Goal: Check status: Check status

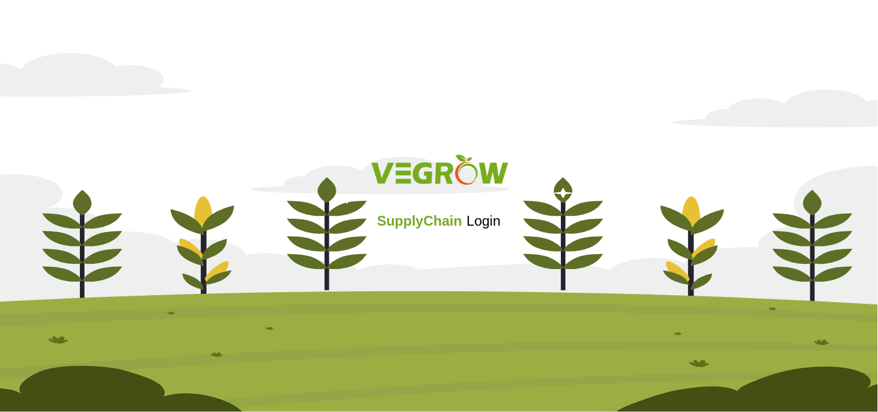
click at [435, 265] on div "SupplyChain Login" at bounding box center [439, 206] width 878 height 138
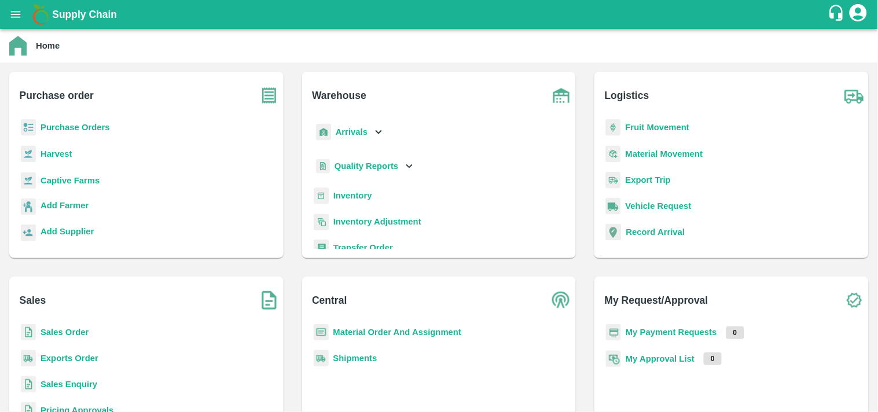
click at [14, 16] on icon "open drawer" at bounding box center [16, 14] width 10 height 6
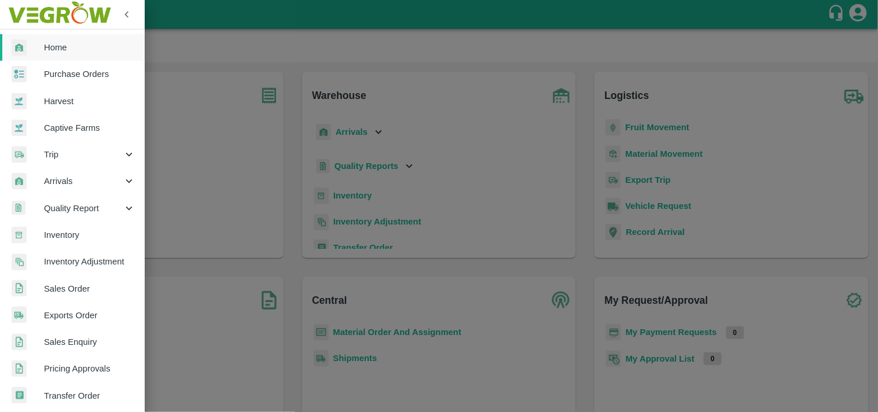
scroll to position [53, 0]
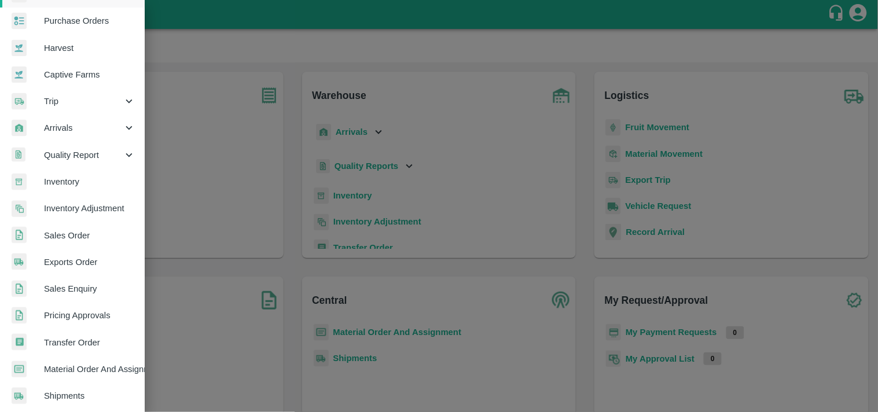
click at [91, 184] on span "Inventory" at bounding box center [89, 181] width 91 height 13
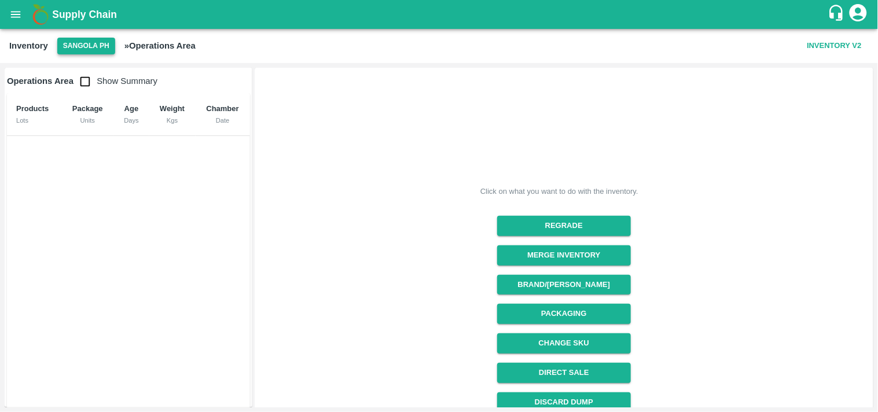
click at [79, 42] on button "Sangola PH" at bounding box center [86, 46] width 58 height 17
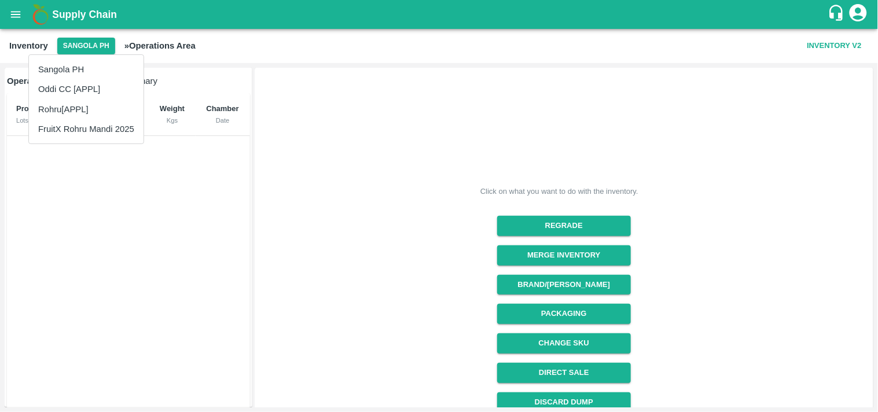
click at [75, 110] on li "Rohru[APPL]" at bounding box center [86, 110] width 115 height 20
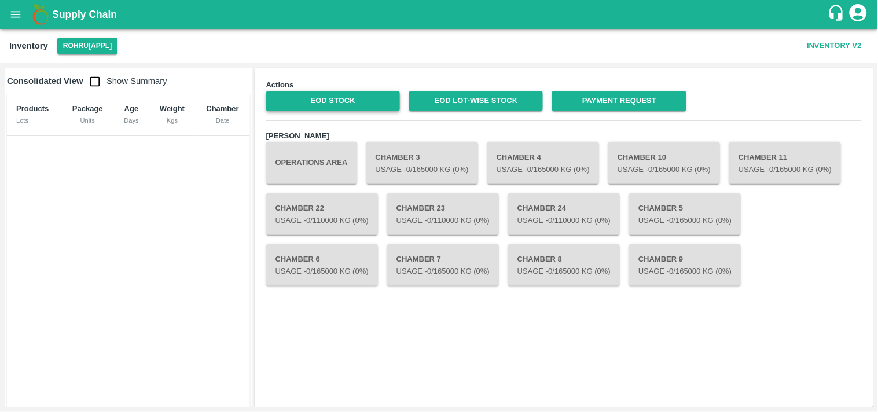
click at [338, 102] on link "EOD Stock" at bounding box center [333, 101] width 134 height 20
click at [369, 104] on link "EOD Stock" at bounding box center [333, 101] width 134 height 20
click at [349, 96] on link "EOD Stock" at bounding box center [333, 101] width 134 height 20
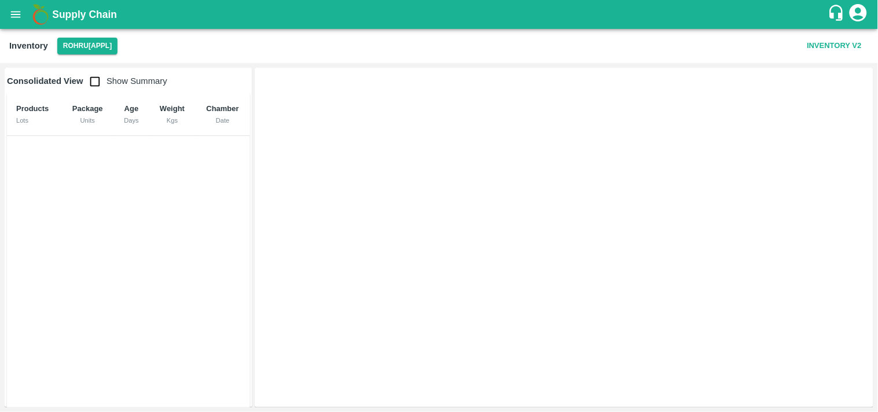
click at [18, 18] on icon "open drawer" at bounding box center [15, 14] width 13 height 13
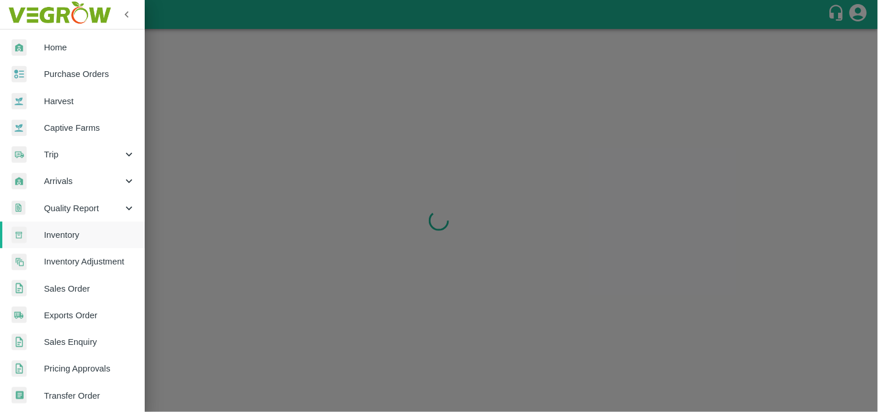
click at [74, 262] on span "Inventory Adjustment" at bounding box center [89, 261] width 91 height 13
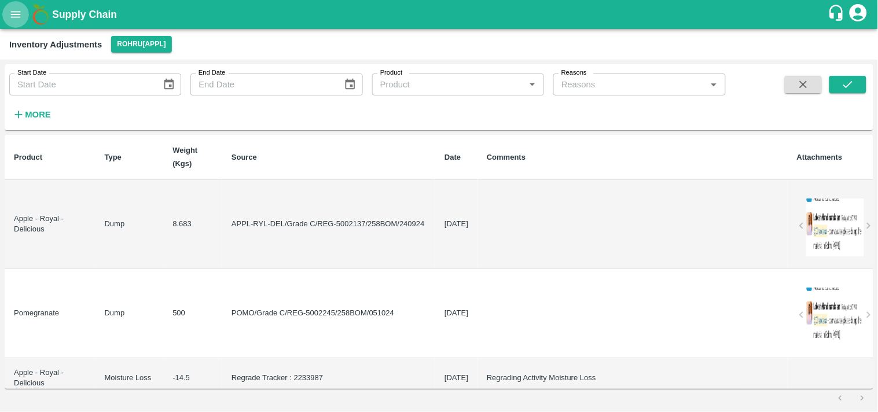
click at [14, 16] on icon "open drawer" at bounding box center [15, 14] width 13 height 13
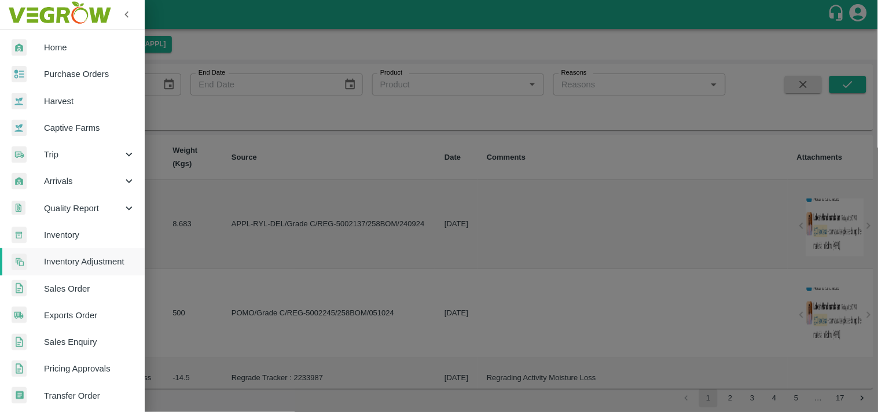
click at [64, 237] on span "Inventory" at bounding box center [89, 235] width 91 height 13
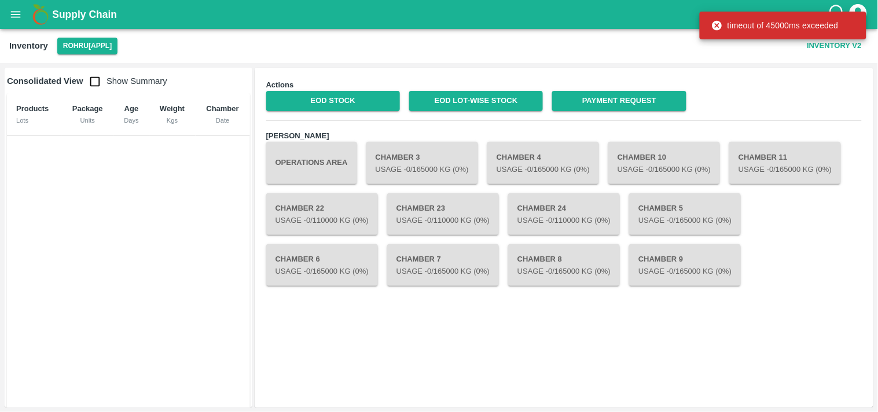
click at [382, 312] on div "Actions EOD Stock EOD Lot-wise Stock Payment Request Chambers Operations Area C…" at bounding box center [564, 238] width 607 height 328
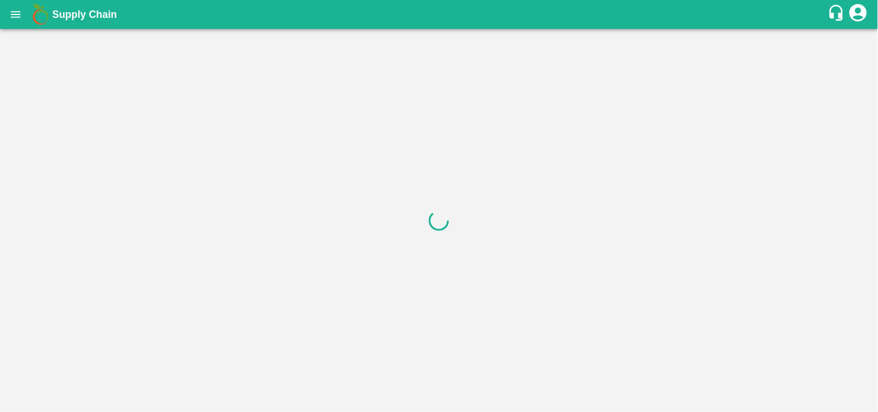
click at [9, 18] on icon "open drawer" at bounding box center [15, 14] width 13 height 13
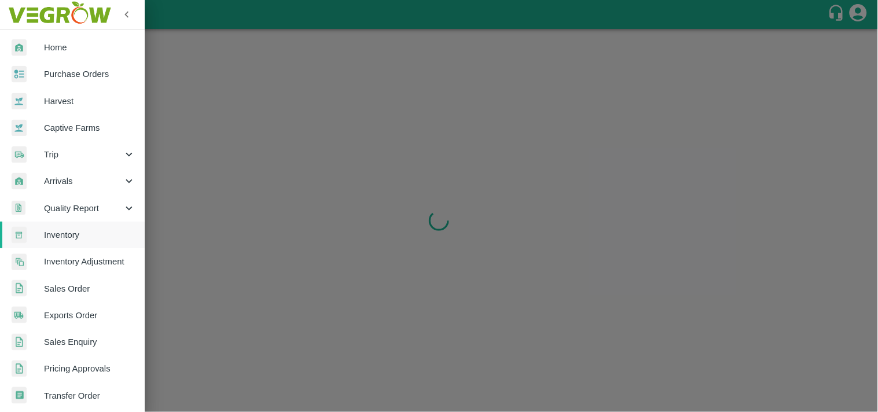
click at [84, 237] on span "Inventory" at bounding box center [89, 235] width 91 height 13
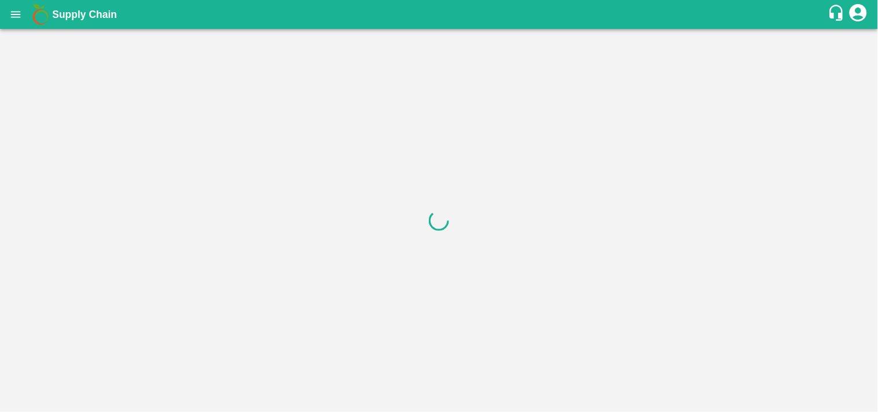
click at [540, 73] on div at bounding box center [439, 220] width 878 height 383
click at [276, 167] on div at bounding box center [439, 220] width 878 height 383
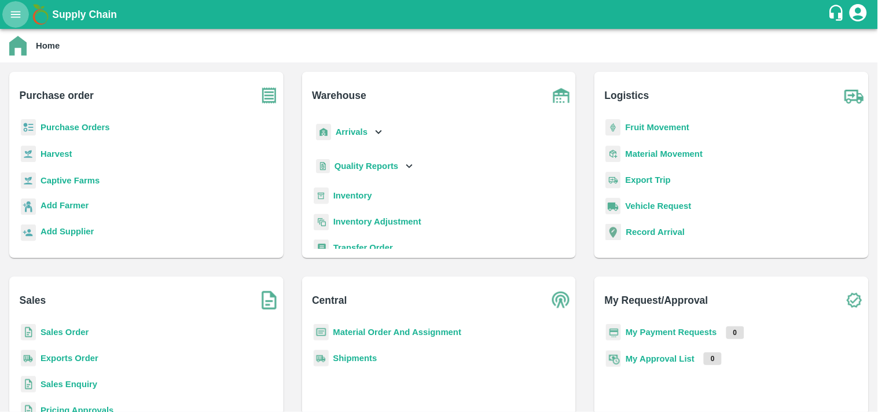
click at [16, 21] on button "open drawer" at bounding box center [15, 14] width 27 height 27
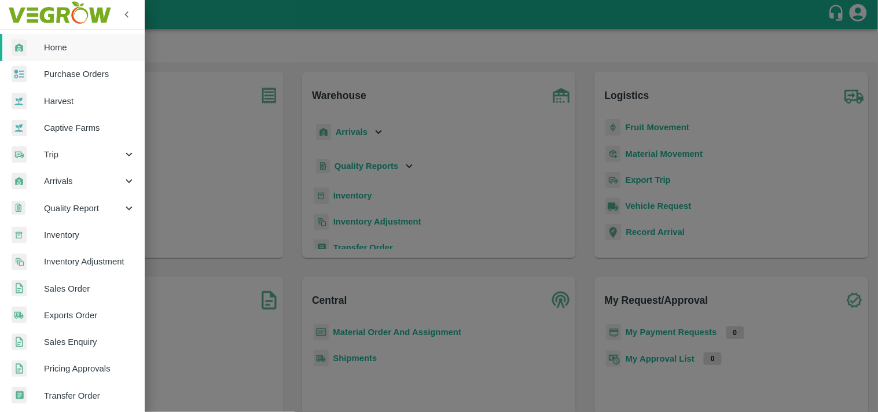
click at [68, 235] on span "Inventory" at bounding box center [89, 235] width 91 height 13
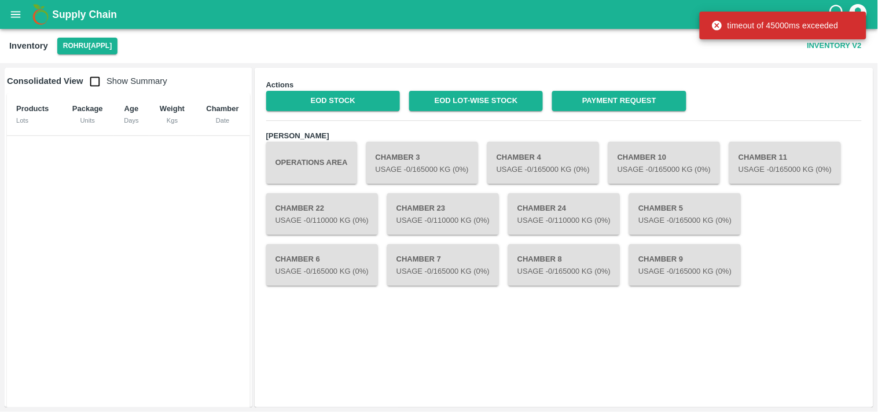
click at [558, 365] on div "Actions EOD Stock EOD Lot-wise Stock Payment Request Chambers Operations Area C…" at bounding box center [564, 238] width 607 height 328
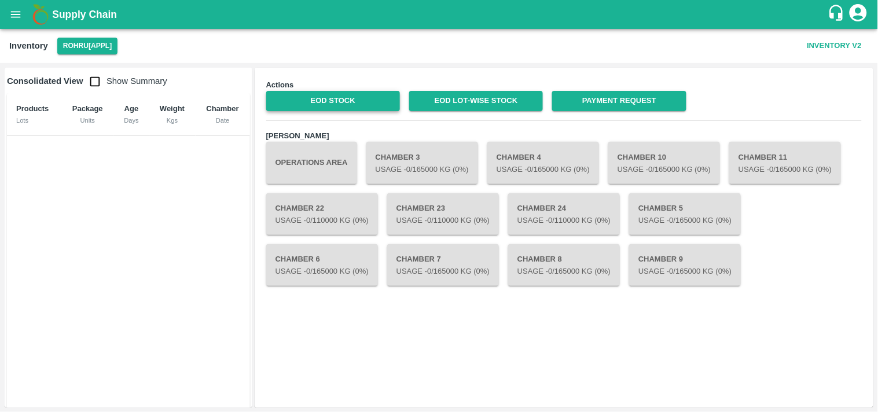
click at [334, 101] on link "EOD Stock" at bounding box center [333, 101] width 134 height 20
click at [13, 10] on icon "open drawer" at bounding box center [15, 14] width 13 height 13
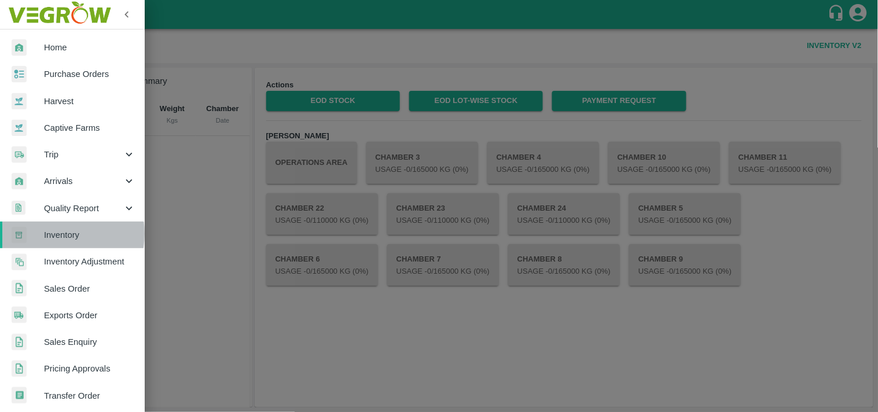
click at [53, 234] on span "Inventory" at bounding box center [89, 235] width 91 height 13
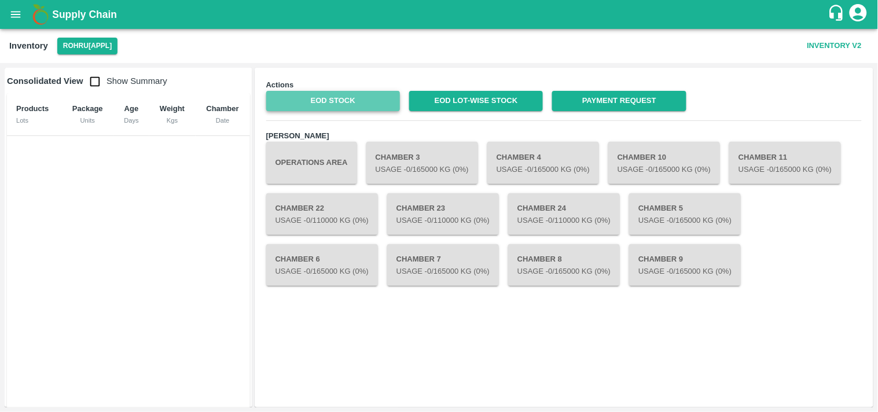
click at [353, 101] on link "EOD Stock" at bounding box center [333, 101] width 134 height 20
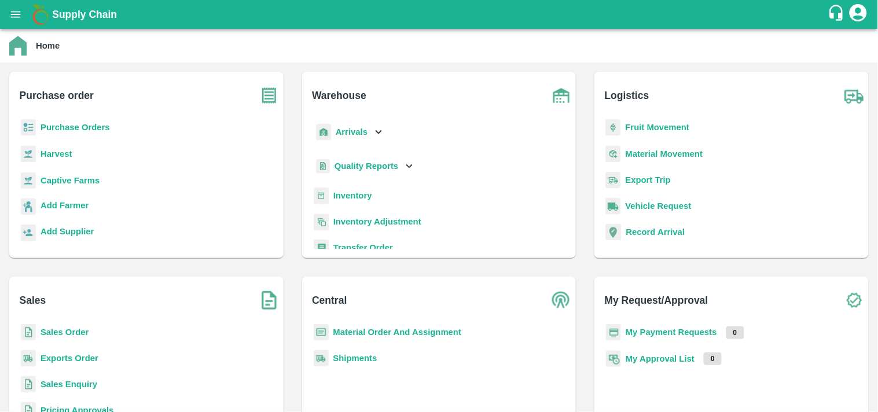
click at [20, 17] on icon "open drawer" at bounding box center [15, 14] width 13 height 13
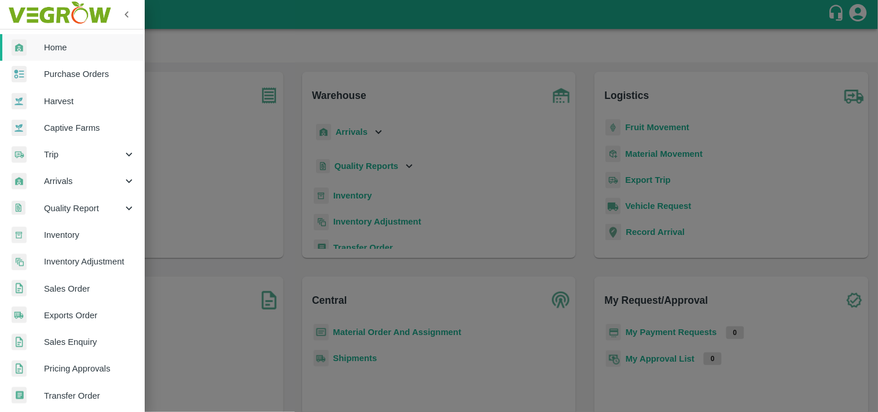
click at [452, 293] on div at bounding box center [439, 206] width 878 height 412
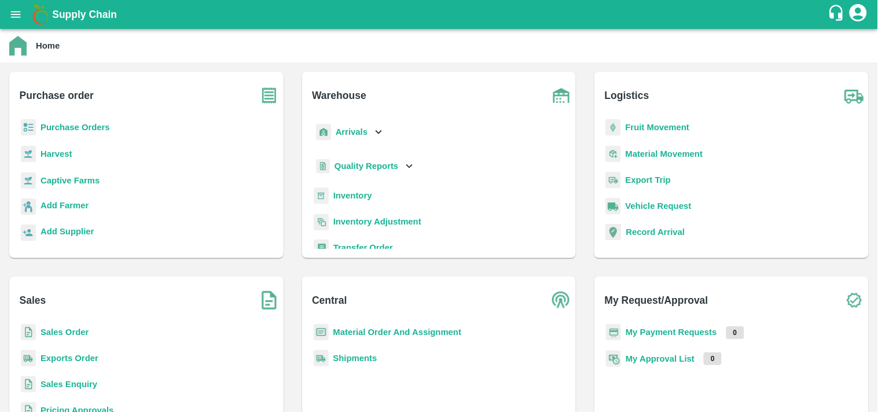
click at [361, 197] on b "Inventory" at bounding box center [353, 195] width 39 height 9
click at [19, 12] on icon "open drawer" at bounding box center [16, 14] width 10 height 6
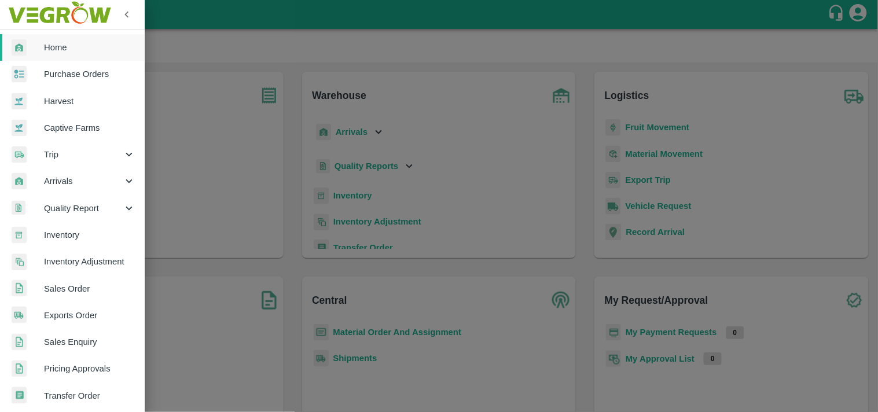
click at [61, 230] on span "Inventory" at bounding box center [89, 235] width 91 height 13
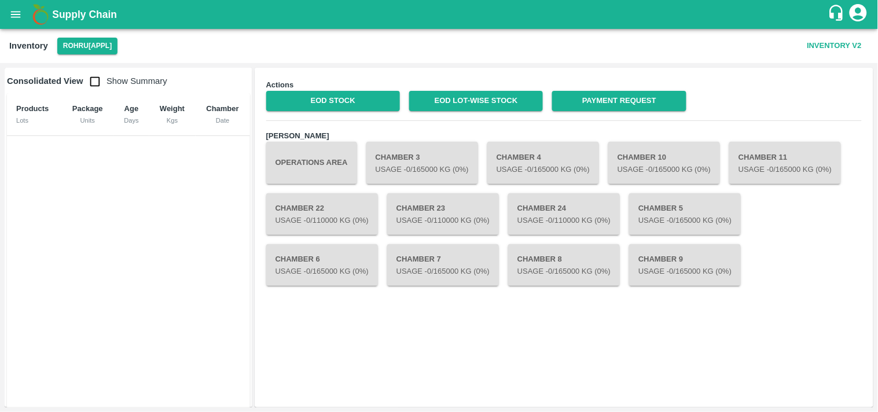
click at [400, 321] on div "Actions EOD Stock EOD Lot-wise Stock Payment Request Chambers Operations Area C…" at bounding box center [564, 238] width 607 height 328
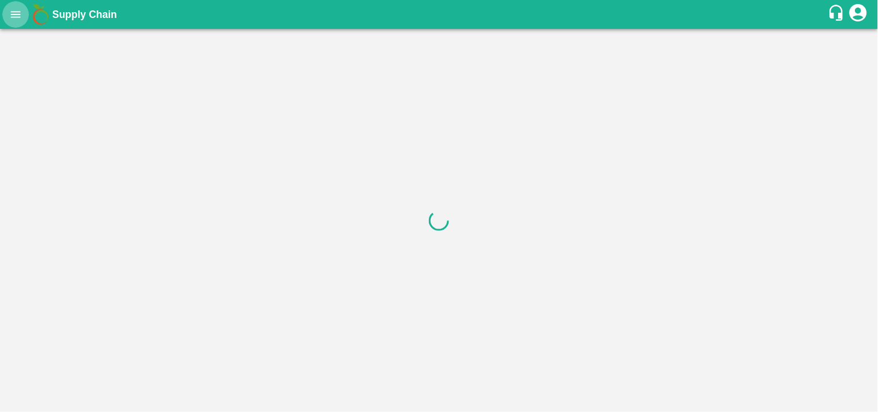
click at [11, 12] on icon "open drawer" at bounding box center [16, 14] width 10 height 6
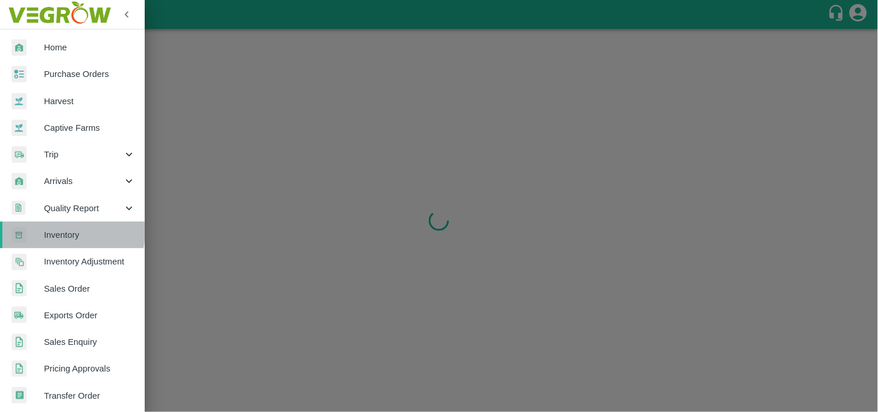
click at [65, 232] on span "Inventory" at bounding box center [89, 235] width 91 height 13
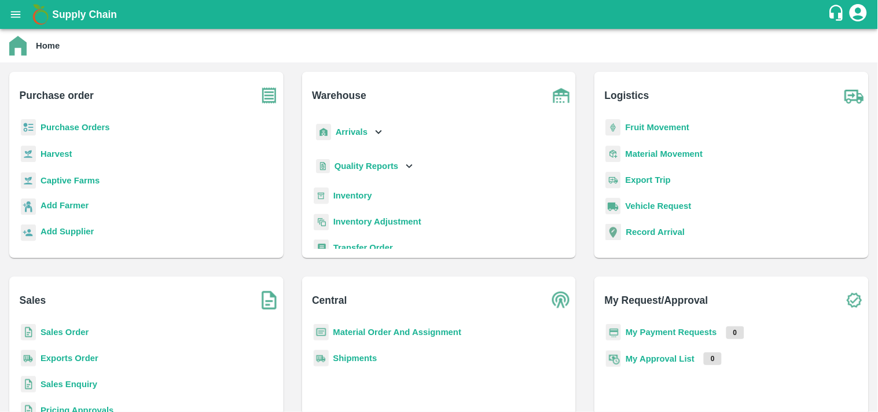
click at [378, 200] on div "Inventory" at bounding box center [440, 201] width 256 height 26
click at [365, 195] on b "Inventory" at bounding box center [353, 195] width 39 height 9
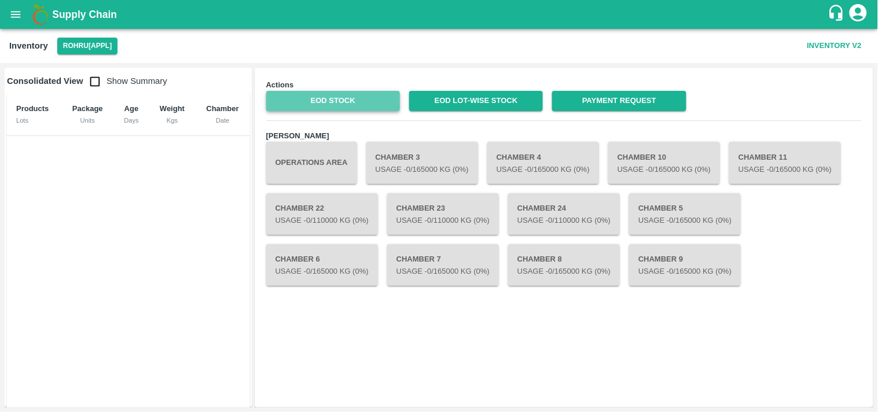
click at [338, 100] on link "EOD Stock" at bounding box center [333, 101] width 134 height 20
click at [331, 102] on link "EOD Stock" at bounding box center [333, 101] width 134 height 20
click at [350, 102] on link "EOD Stock" at bounding box center [333, 101] width 134 height 20
click at [366, 100] on link "EOD Stock" at bounding box center [333, 101] width 134 height 20
click at [779, 344] on div "Actions EOD Stock EOD Lot-wise Stock Payment Request Chambers Operations Area C…" at bounding box center [564, 238] width 607 height 328
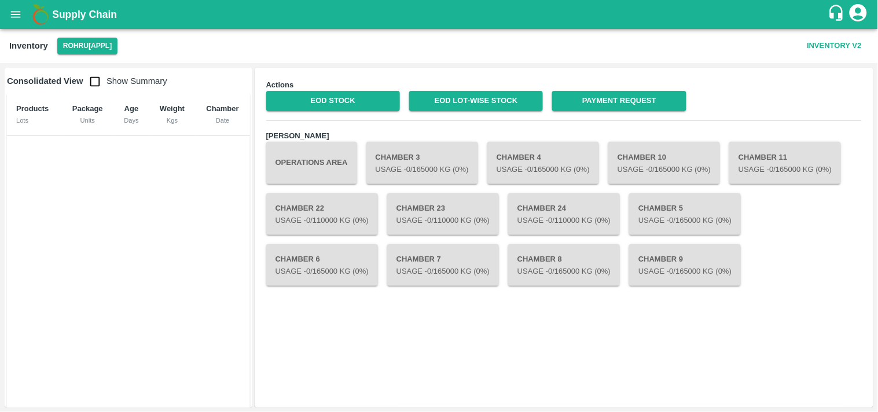
drag, startPoint x: 551, startPoint y: 313, endPoint x: 708, endPoint y: 321, distance: 156.5
click at [708, 321] on div "Actions EOD Stock EOD Lot-wise Stock Payment Request Chambers Operations Area C…" at bounding box center [564, 238] width 607 height 328
click at [360, 100] on link "EOD Stock" at bounding box center [333, 101] width 134 height 20
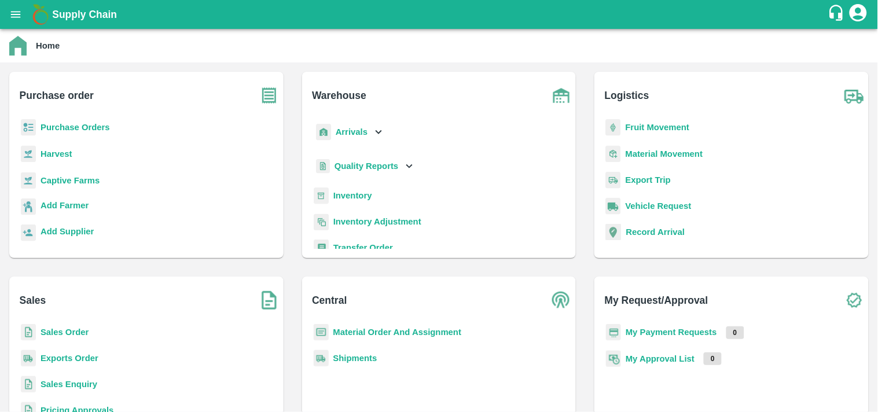
click at [350, 201] on p "Inventory" at bounding box center [353, 195] width 39 height 13
click at [354, 192] on b "Inventory" at bounding box center [353, 195] width 39 height 9
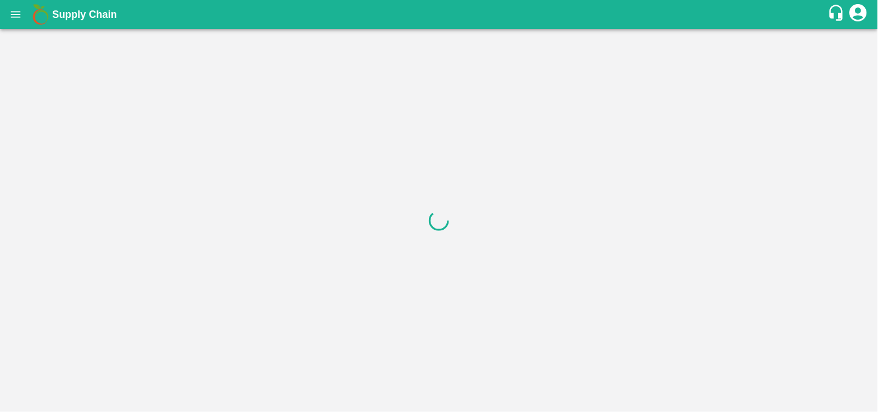
click at [12, 10] on icon "open drawer" at bounding box center [15, 14] width 13 height 13
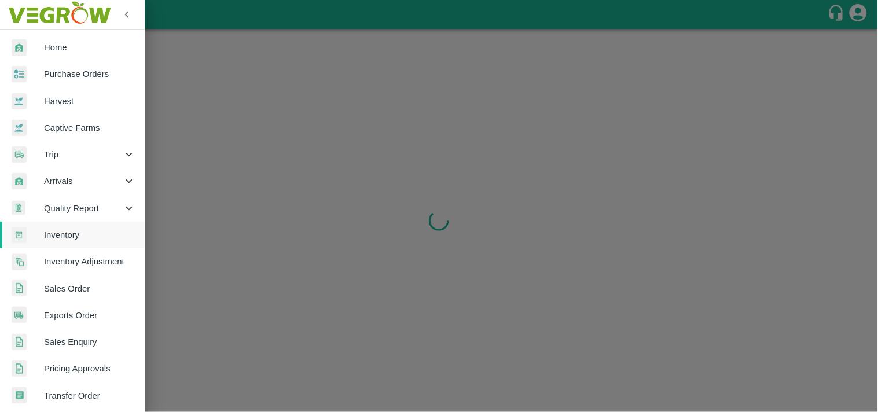
click at [57, 229] on span "Inventory" at bounding box center [89, 235] width 91 height 13
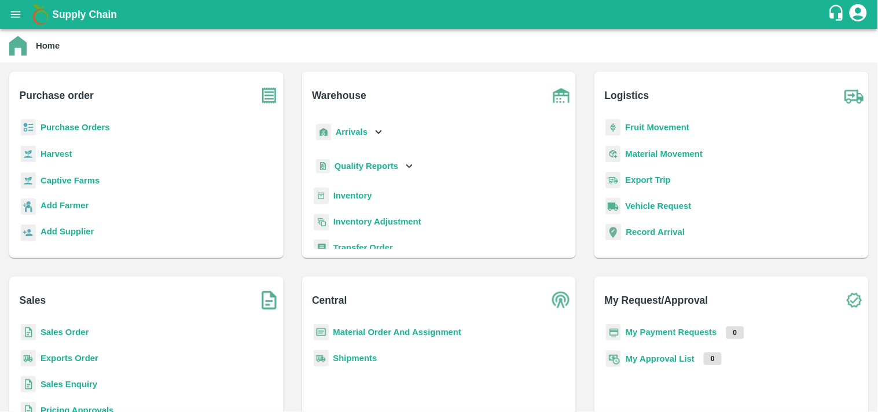
click at [357, 198] on b "Inventory" at bounding box center [353, 195] width 39 height 9
click at [343, 196] on b "Inventory" at bounding box center [353, 195] width 39 height 9
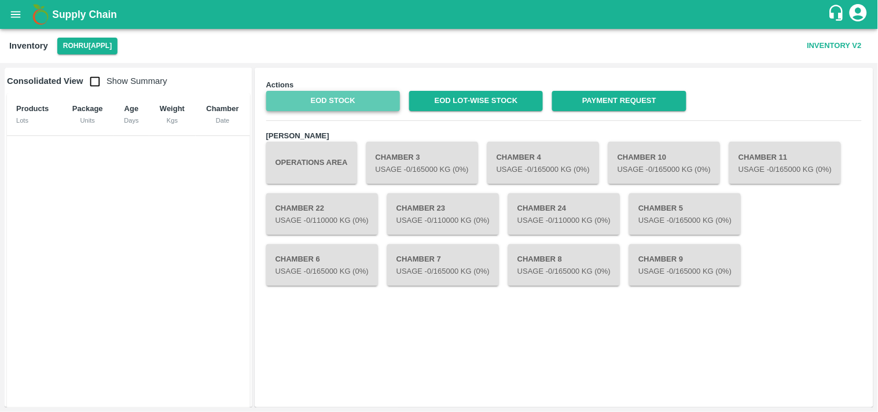
click at [342, 101] on link "EOD Stock" at bounding box center [333, 101] width 134 height 20
click at [363, 98] on link "EOD Stock" at bounding box center [333, 101] width 134 height 20
click at [327, 98] on link "EOD Stock" at bounding box center [333, 101] width 134 height 20
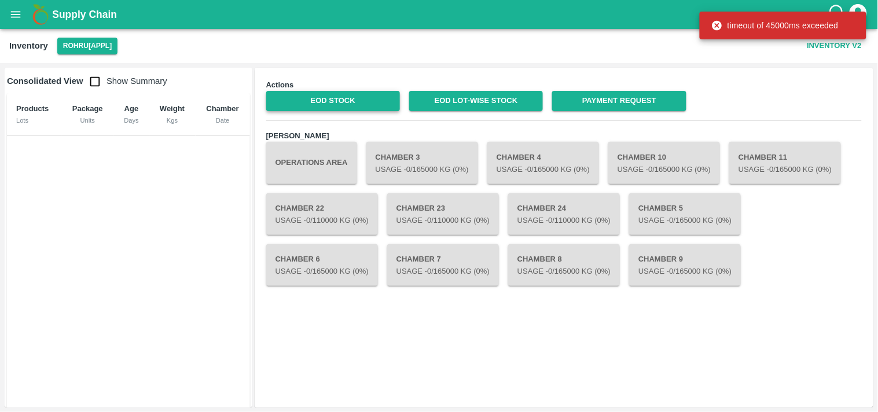
click at [353, 102] on link "EOD Stock" at bounding box center [333, 101] width 134 height 20
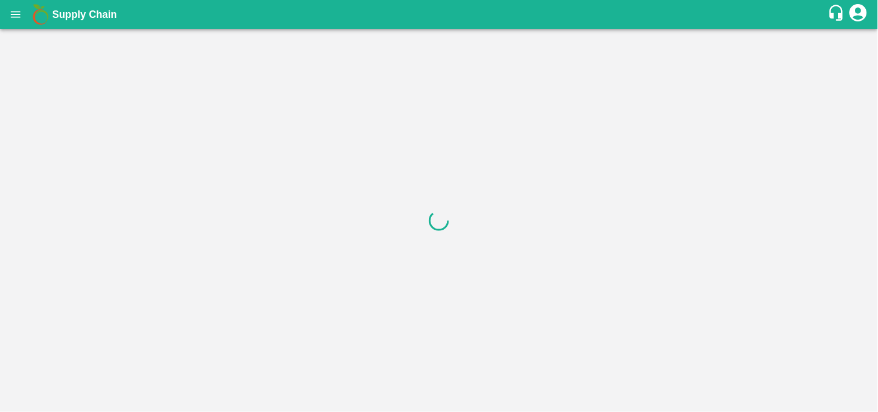
click at [13, 13] on icon "open drawer" at bounding box center [15, 14] width 13 height 13
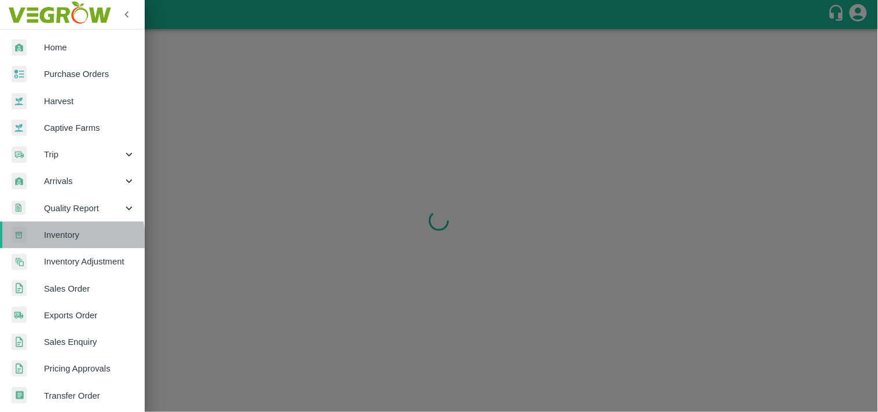
click at [65, 239] on span "Inventory" at bounding box center [89, 235] width 91 height 13
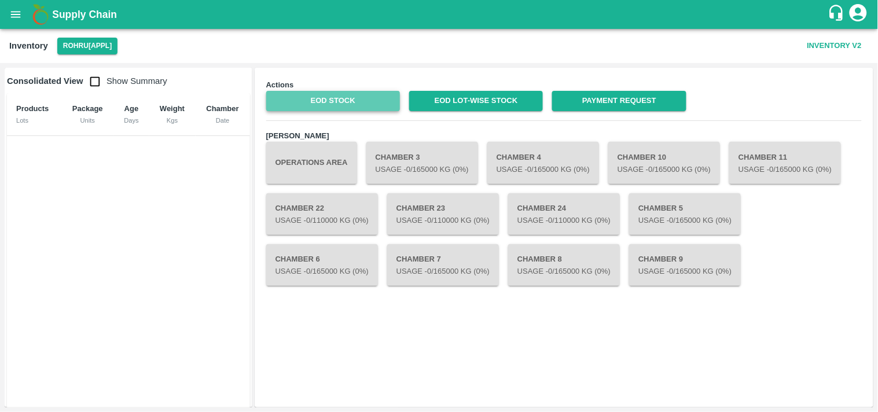
click at [338, 101] on link "EOD Stock" at bounding box center [333, 101] width 134 height 20
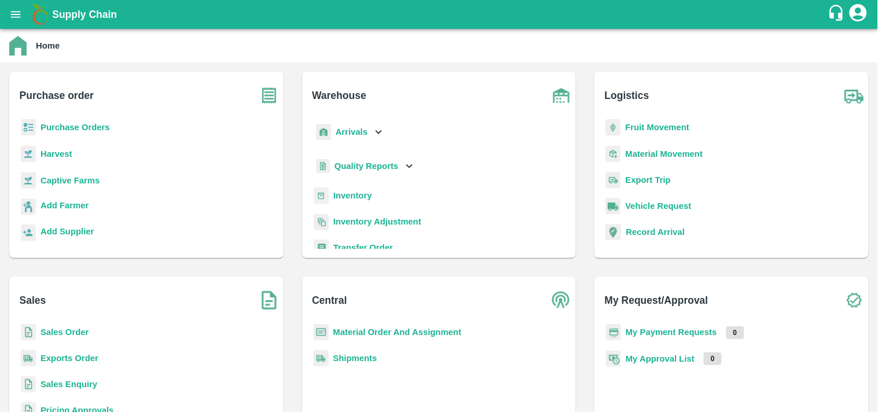
click at [369, 201] on p "Inventory" at bounding box center [353, 195] width 39 height 13
click at [354, 192] on b "Inventory" at bounding box center [353, 195] width 39 height 9
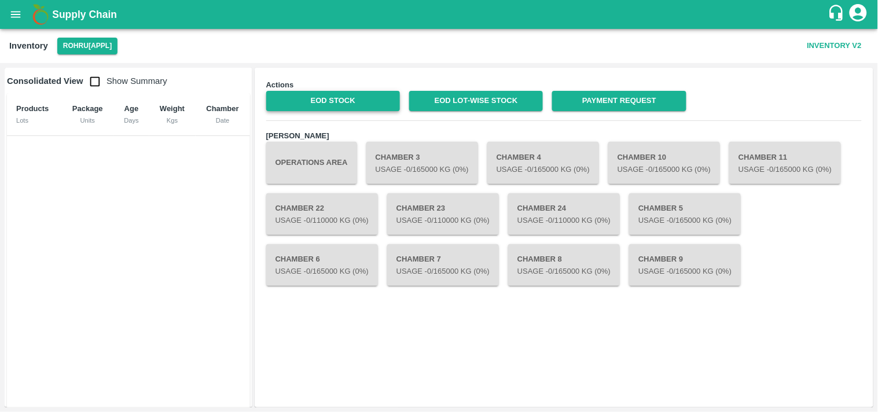
click at [328, 101] on link "EOD Stock" at bounding box center [333, 101] width 134 height 20
click at [343, 97] on link "EOD Stock" at bounding box center [333, 101] width 134 height 20
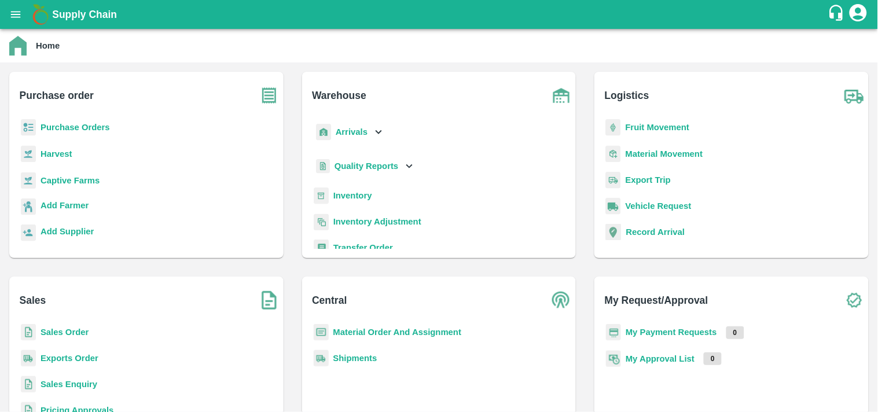
click at [361, 197] on b "Inventory" at bounding box center [353, 195] width 39 height 9
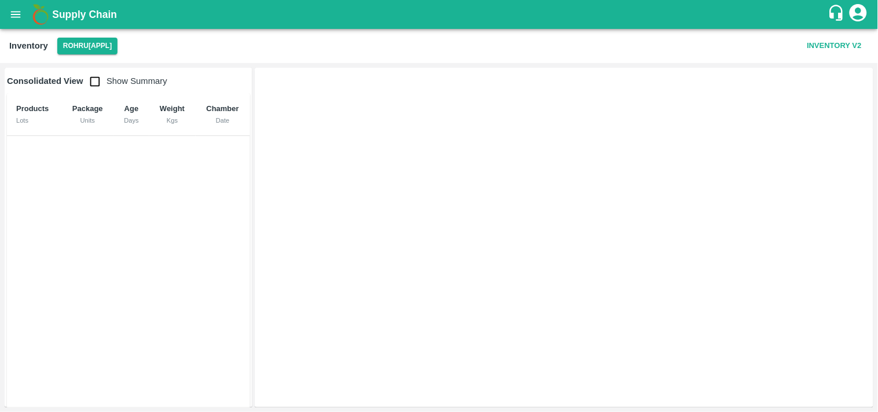
click at [15, 12] on icon "open drawer" at bounding box center [16, 14] width 10 height 6
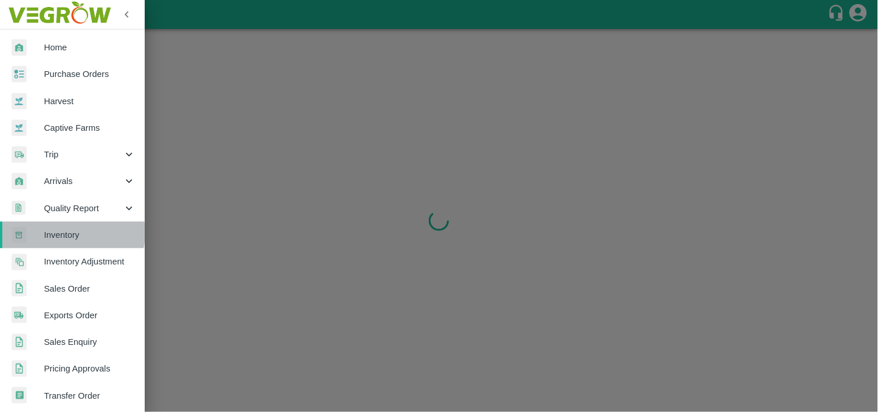
click at [66, 233] on span "Inventory" at bounding box center [89, 235] width 91 height 13
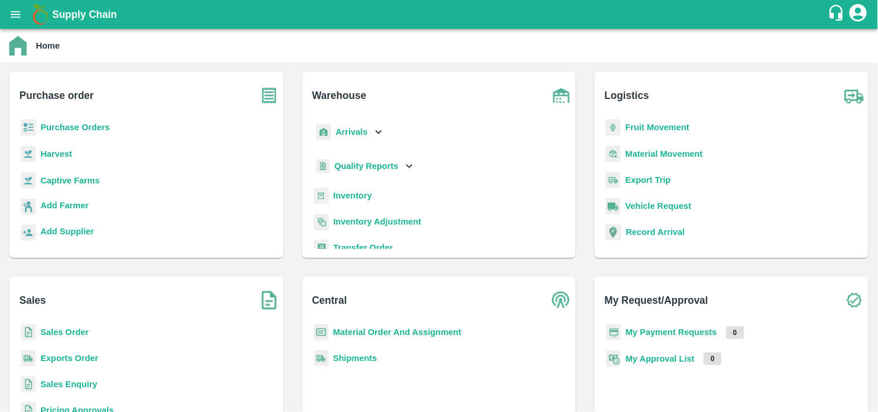
click at [358, 196] on b "Inventory" at bounding box center [353, 195] width 39 height 9
click at [339, 195] on b "Inventory" at bounding box center [353, 195] width 39 height 9
click at [361, 199] on b "Inventory" at bounding box center [353, 195] width 39 height 9
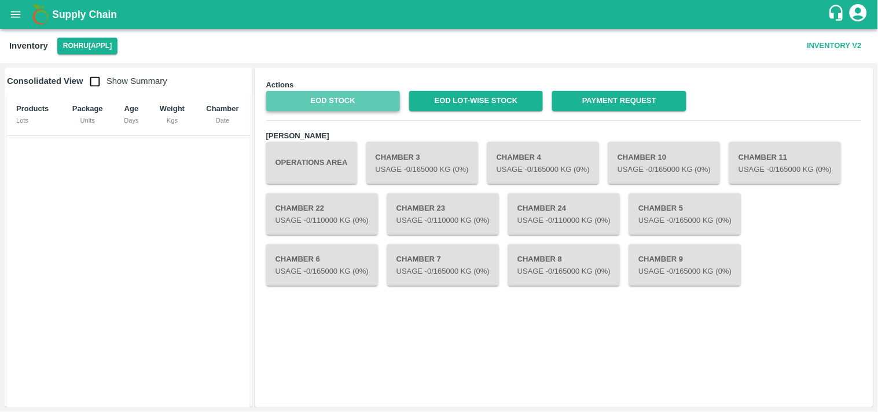
click at [345, 96] on link "EOD Stock" at bounding box center [333, 101] width 134 height 20
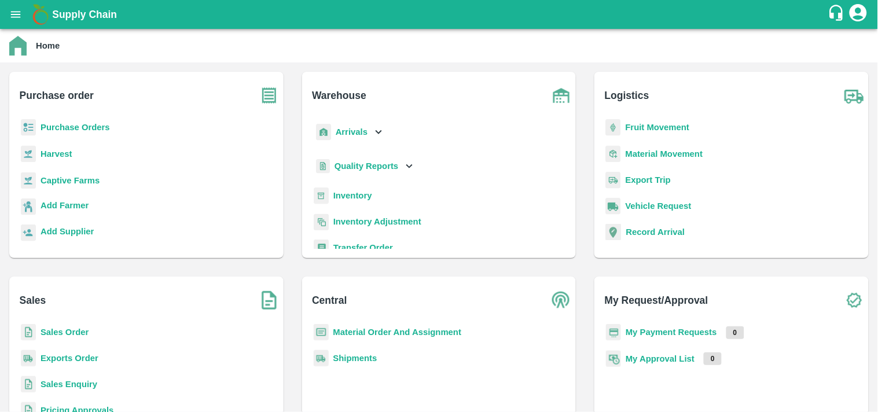
click at [331, 198] on div "Inventory" at bounding box center [440, 201] width 256 height 26
click at [368, 192] on b "Inventory" at bounding box center [353, 195] width 39 height 9
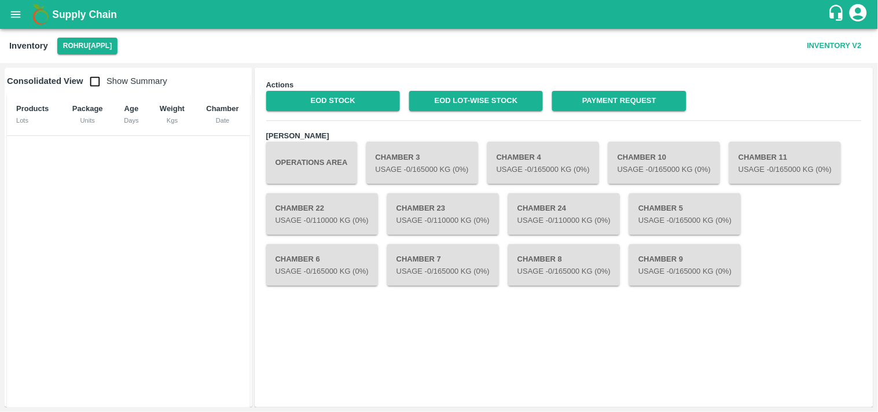
click at [365, 365] on div "Actions EOD Stock EOD Lot-wise Stock Payment Request Chambers Operations Area C…" at bounding box center [564, 238] width 607 height 328
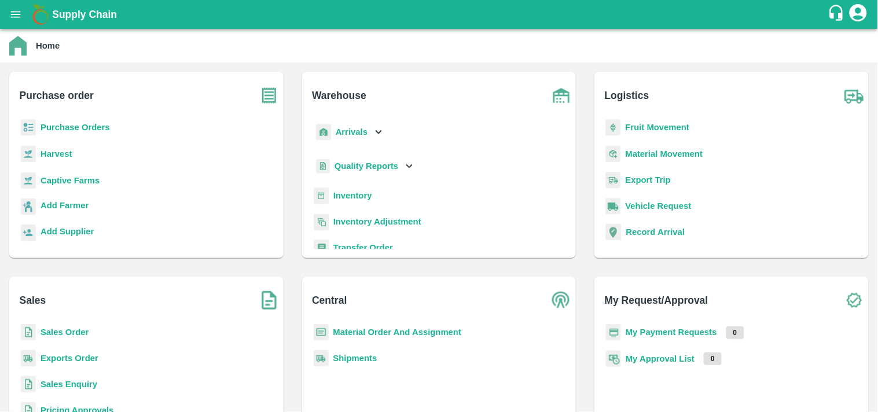
click at [347, 193] on b "Inventory" at bounding box center [353, 195] width 39 height 9
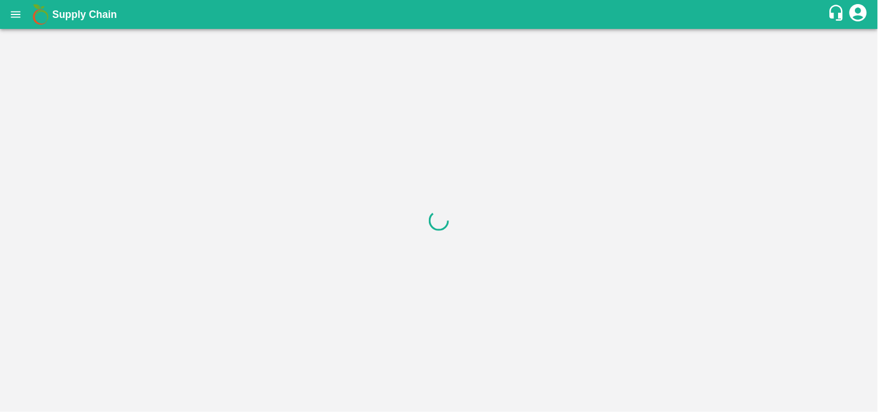
click at [617, 262] on div at bounding box center [439, 220] width 878 height 383
click at [12, 12] on icon "open drawer" at bounding box center [16, 14] width 10 height 6
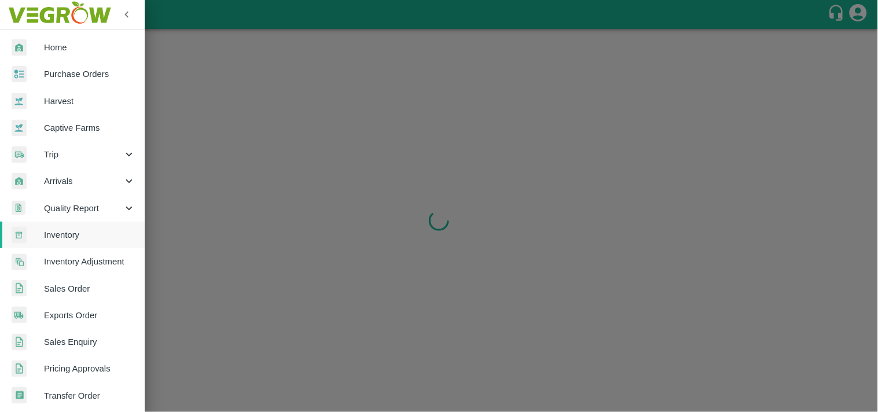
click at [54, 236] on span "Inventory" at bounding box center [89, 235] width 91 height 13
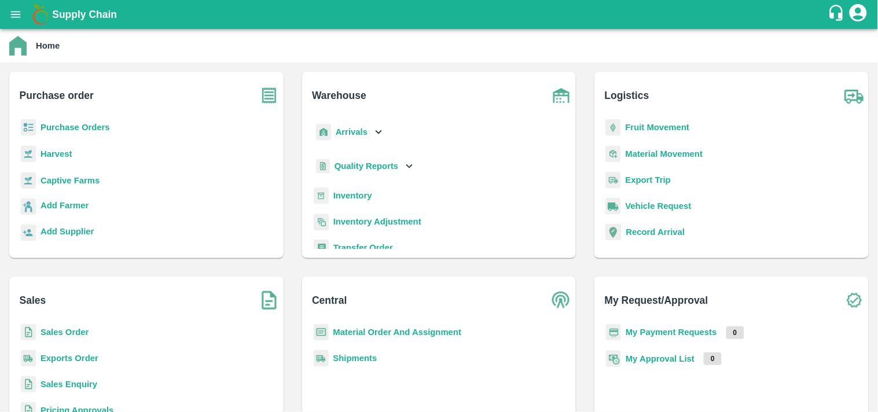
click at [349, 191] on b "Inventory" at bounding box center [353, 195] width 39 height 9
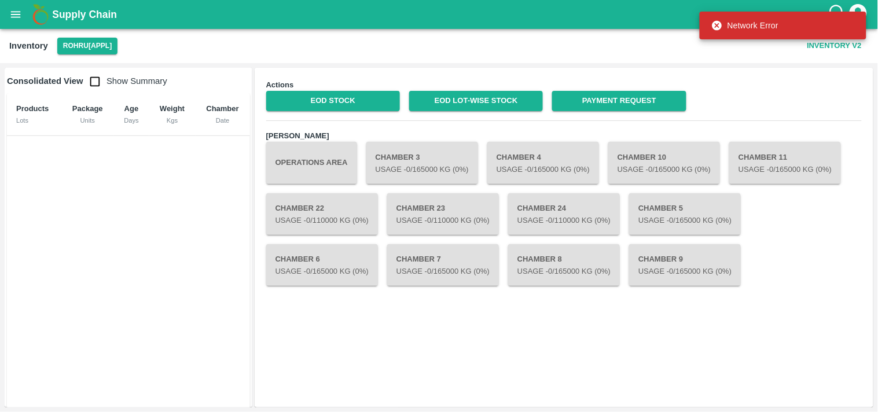
click at [380, 377] on div "Actions EOD Stock EOD Lot-wise Stock Payment Request Chambers Operations Area C…" at bounding box center [564, 238] width 607 height 328
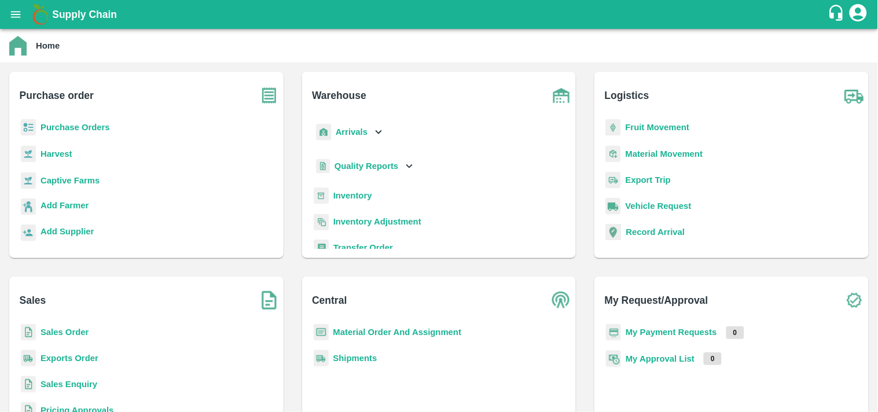
click at [391, 195] on div "Inventory" at bounding box center [440, 201] width 256 height 26
click at [345, 195] on b "Inventory" at bounding box center [353, 195] width 39 height 9
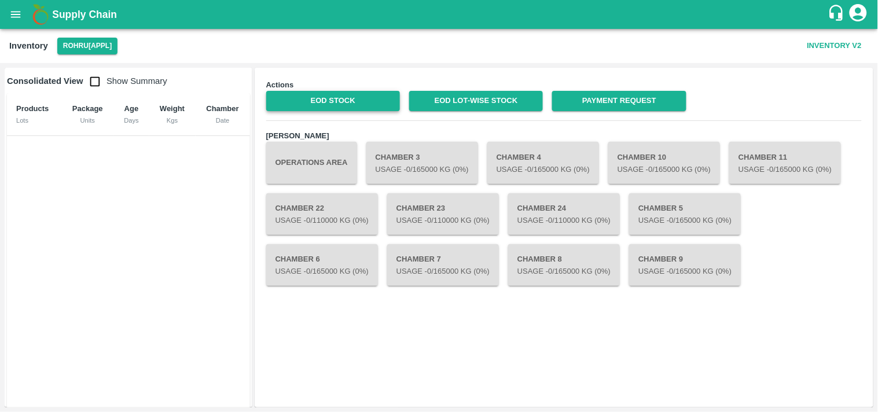
click at [349, 101] on link "EOD Stock" at bounding box center [333, 101] width 134 height 20
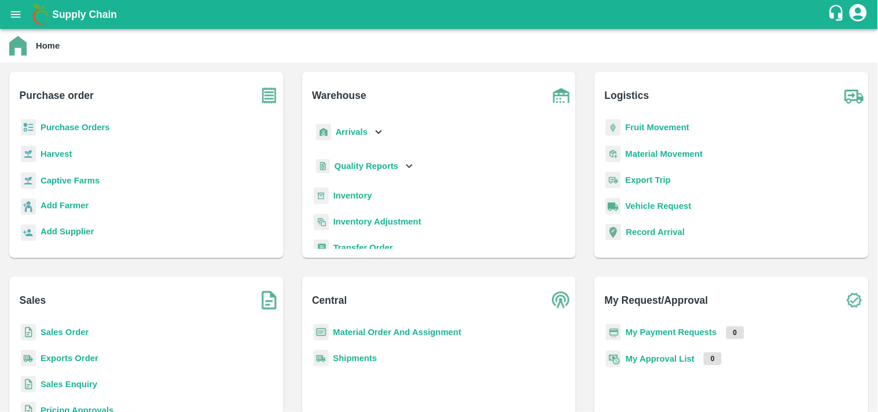
click at [346, 189] on p "Inventory" at bounding box center [353, 195] width 39 height 13
click at [342, 201] on p "Inventory" at bounding box center [353, 195] width 39 height 13
click at [360, 193] on b "Inventory" at bounding box center [353, 195] width 39 height 9
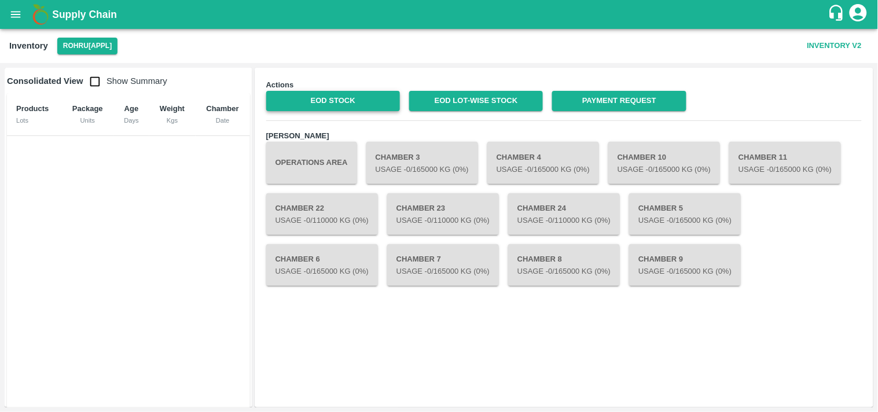
click at [316, 101] on link "EOD Stock" at bounding box center [333, 101] width 134 height 20
click at [338, 102] on link "EOD Stock" at bounding box center [333, 101] width 134 height 20
